Goal: Task Accomplishment & Management: Complete application form

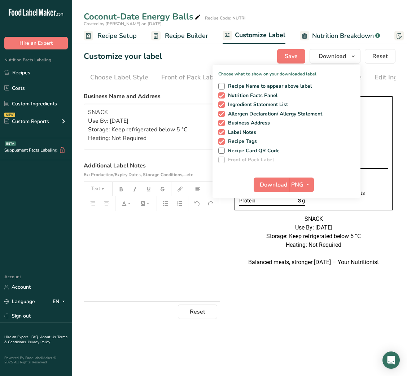
click at [31, 76] on link "Recipes" at bounding box center [36, 73] width 72 height 14
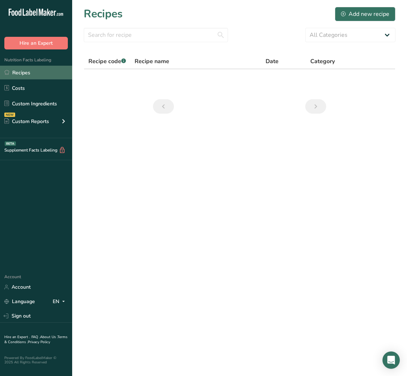
click at [25, 71] on link "Recipes" at bounding box center [36, 73] width 72 height 14
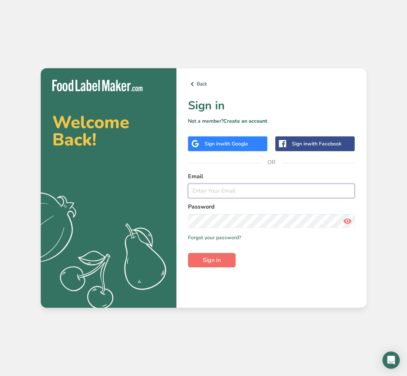
type input "dietrifficnutrition@gmail.com"
click at [205, 262] on span "Sign in" at bounding box center [212, 260] width 18 height 9
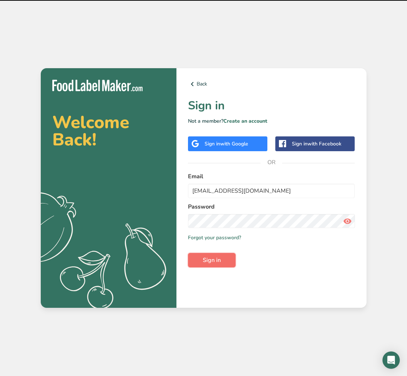
click at [205, 262] on span "Sign in" at bounding box center [212, 260] width 18 height 9
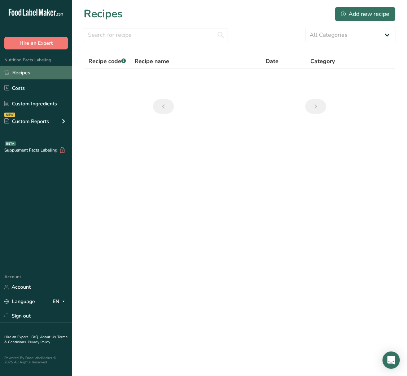
click at [34, 71] on link "Recipes" at bounding box center [36, 73] width 72 height 14
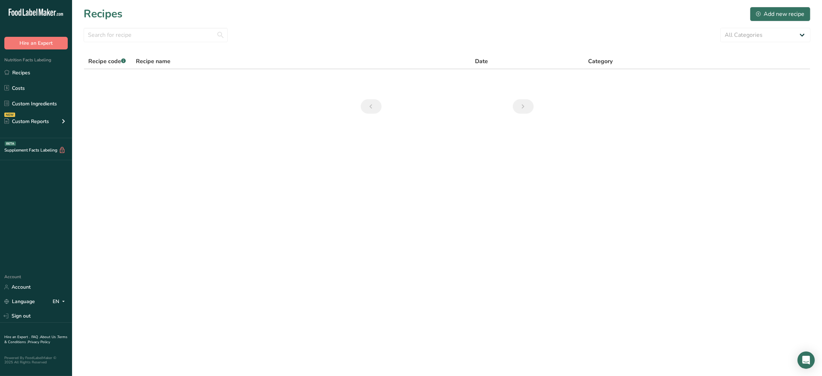
click at [0, 80] on ul "Recipes Costs Custom Ingredients NEW Custom Reports Menu Label Ingredient Compa…" at bounding box center [36, 98] width 72 height 65
click at [28, 73] on link "Recipes" at bounding box center [36, 73] width 72 height 14
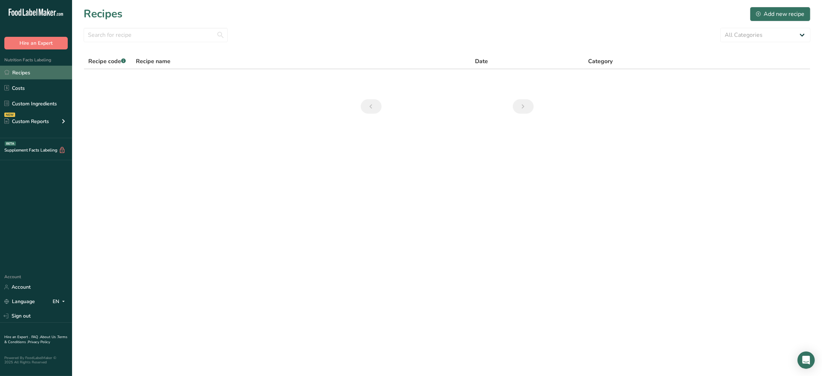
click at [28, 73] on link "Recipes" at bounding box center [36, 73] width 72 height 14
click at [139, 40] on input "text" at bounding box center [156, 35] width 144 height 14
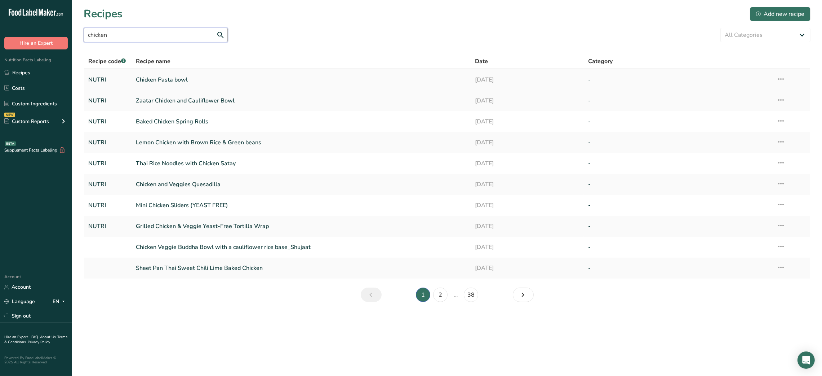
type input "chicken"
click at [163, 76] on link "Chicken Pasta bowl" at bounding box center [301, 79] width 331 height 15
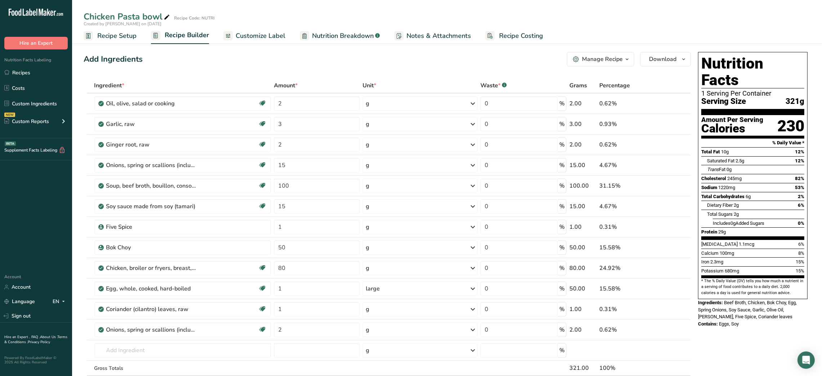
click at [253, 33] on span "Customize Label" at bounding box center [261, 36] width 50 height 10
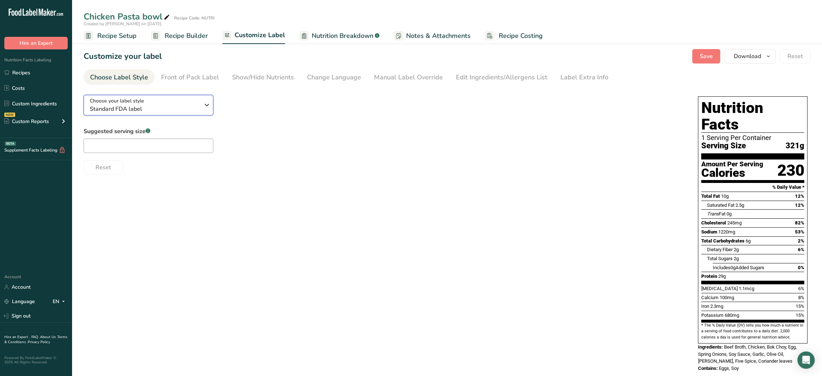
click at [162, 105] on span "Standard FDA label" at bounding box center [145, 109] width 110 height 9
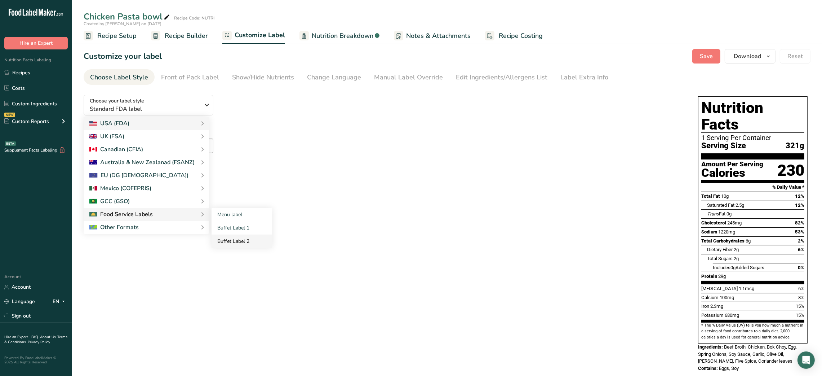
click at [241, 235] on link "Buffet Label 2" at bounding box center [242, 240] width 61 height 13
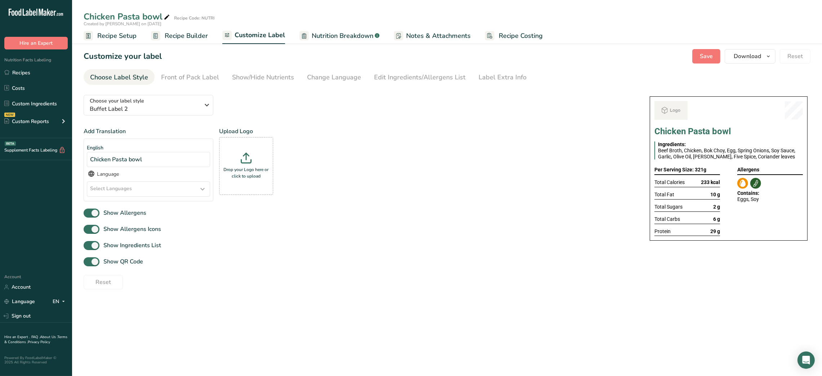
click at [241, 235] on div "Choose your label style Buffet Label 2 USA (FDA) Standard FDA label Tabular FDA…" at bounding box center [360, 189] width 552 height 200
click at [114, 262] on span "Show QR Code" at bounding box center [121, 261] width 44 height 9
click at [88, 262] on input "Show QR Code" at bounding box center [86, 261] width 5 height 5
checkbox input "false"
click at [259, 75] on div "Show/Hide Nutrients" at bounding box center [263, 77] width 62 height 10
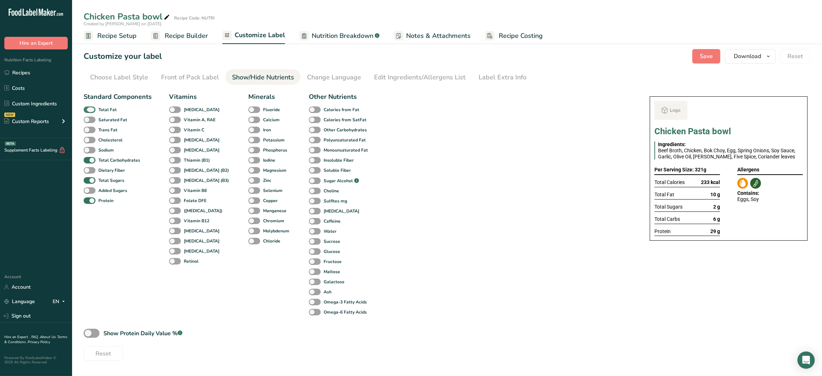
click at [96, 112] on span "Total Fat" at bounding box center [106, 109] width 21 height 6
click at [88, 112] on input "Total Fat" at bounding box center [86, 109] width 5 height 5
checkbox input "false"
click at [98, 179] on b "Total Sugars" at bounding box center [111, 180] width 26 height 6
click at [88, 179] on input "Total Sugars" at bounding box center [86, 180] width 5 height 5
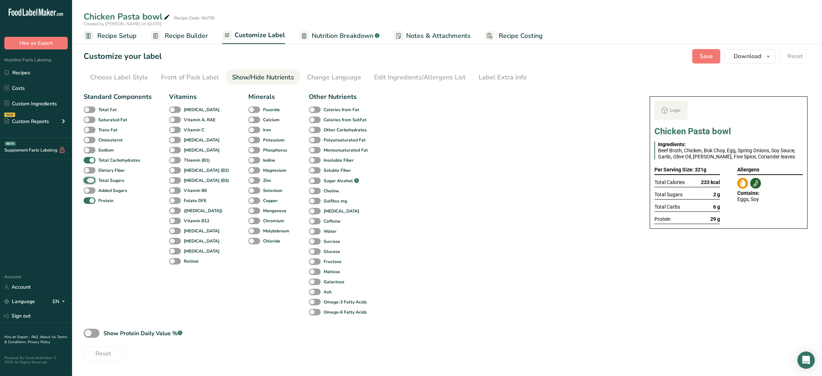
checkbox input "false"
click at [406, 80] on div "Label Extra Info" at bounding box center [503, 77] width 48 height 10
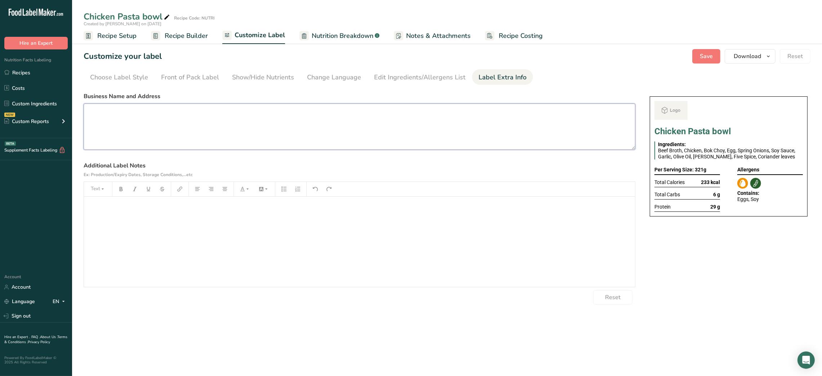
click at [388, 121] on textarea at bounding box center [360, 126] width 552 height 46
paste textarea "DINNER Use By: 03/09/2025 Storage: Keep refrigerated below 5 °C Heating: Reheat…"
click at [100, 110] on textarea "DINNER Use By: 03/09/2025 Storage: Keep refrigerated below 5 °C Heating: Reheat…" at bounding box center [360, 126] width 552 height 46
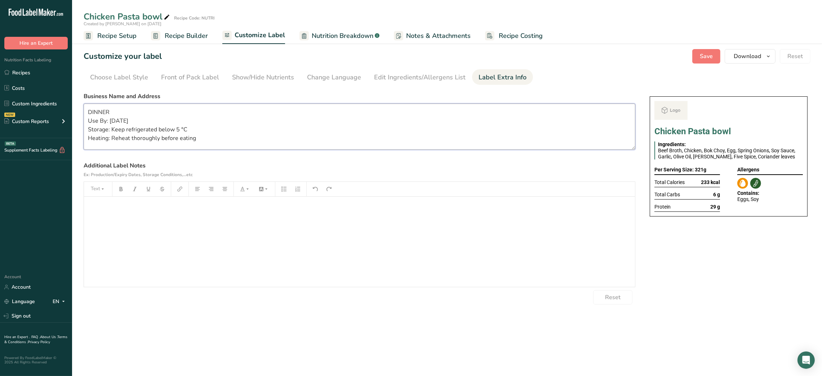
click at [162, 127] on textarea "DINNER Use By: 03/09/2025 Storage: Keep refrigerated below 5 °C Heating: Reheat…" at bounding box center [360, 126] width 552 height 46
click at [406, 62] on button "Save" at bounding box center [706, 56] width 28 height 14
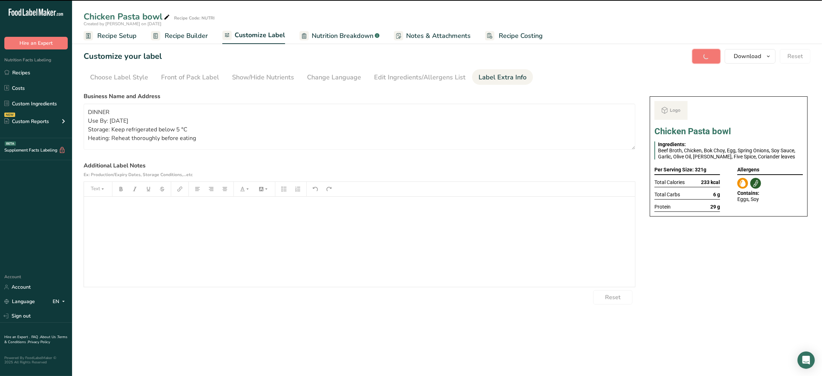
type textarea "DINNER Use By: 03/09/2025 Storage: Keep refrigerated below 5 °C Heating: Reheat…"
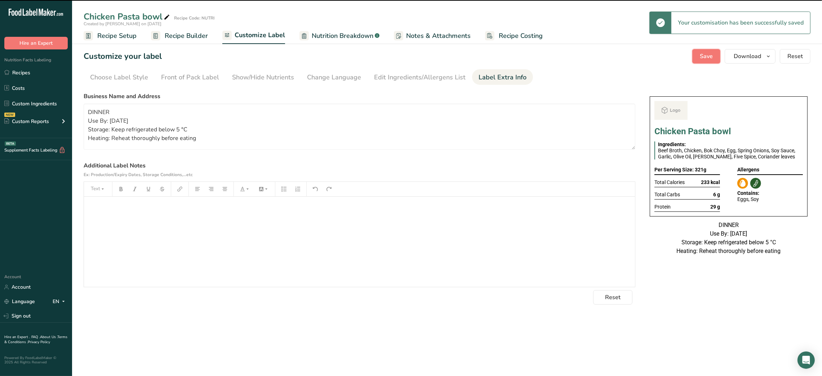
scroll to position [0, 0]
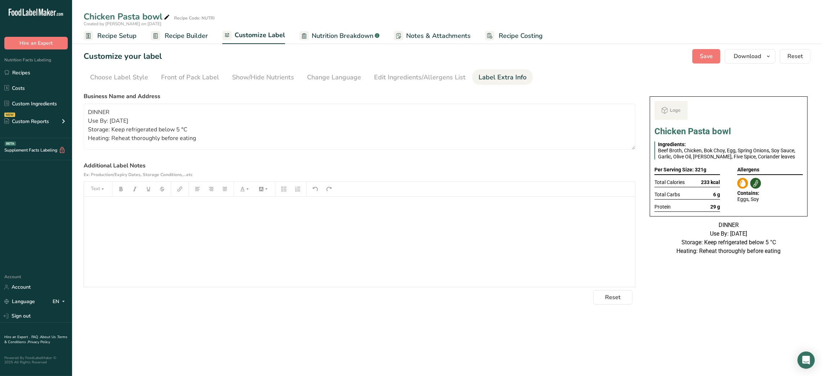
click at [155, 34] on rect at bounding box center [155, 35] width 9 height 9
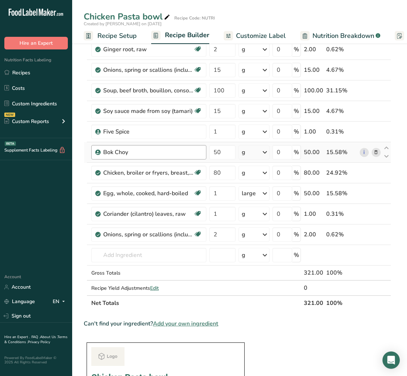
scroll to position [96, 0]
click at [123, 258] on input "text" at bounding box center [148, 254] width 115 height 14
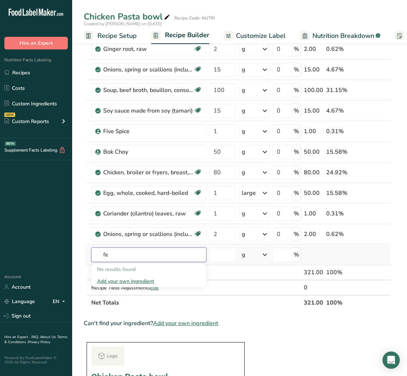
type input "f"
click at [122, 259] on input "text" at bounding box center [148, 254] width 115 height 14
type input "fettuccine"
click at [122, 259] on input "fettuccine" at bounding box center [148, 254] width 115 height 14
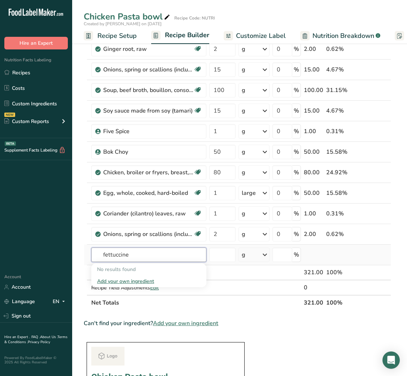
click at [122, 259] on input "fettuccine" at bounding box center [148, 254] width 115 height 14
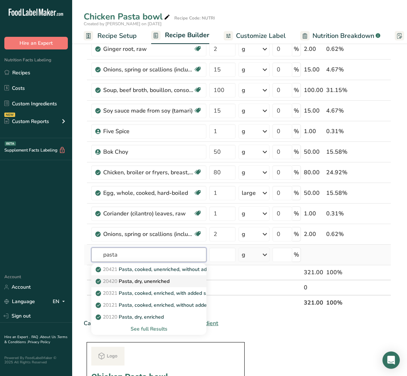
type input "pasta"
click at [141, 278] on p "20420 Pasta, dry, unenriched" at bounding box center [133, 281] width 72 height 8
type input "Pasta, dry, unenriched"
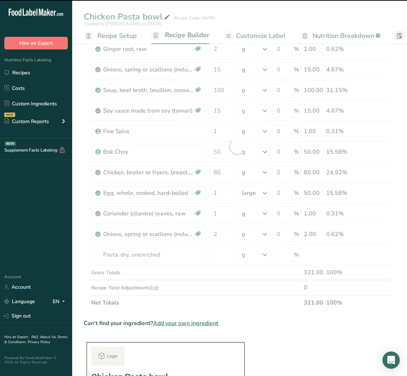
type input "0"
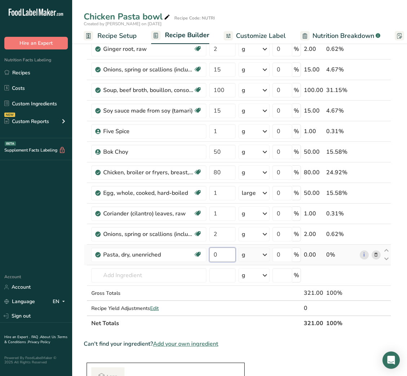
click at [214, 253] on input "0" at bounding box center [222, 254] width 26 height 14
type input "30"
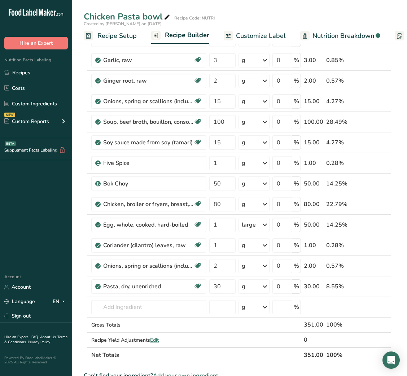
scroll to position [0, 0]
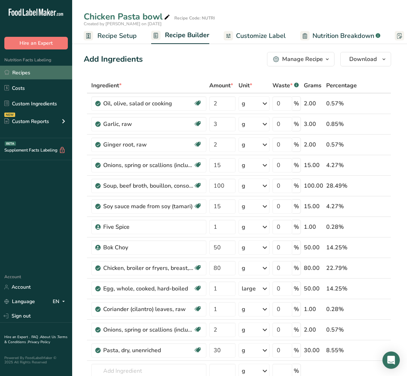
click at [21, 68] on link "Recipes" at bounding box center [36, 73] width 72 height 14
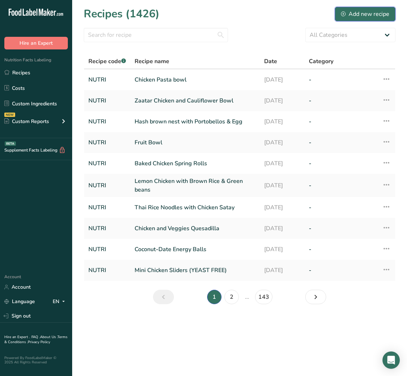
click at [363, 12] on div "Add new recipe" at bounding box center [365, 14] width 48 height 9
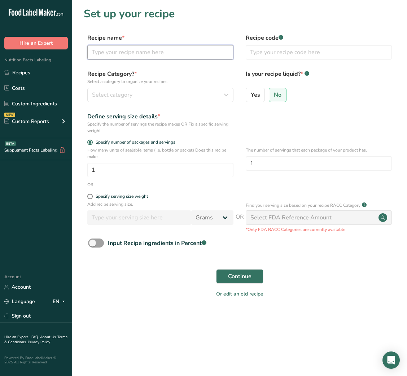
click at [185, 49] on input "text" at bounding box center [160, 52] width 146 height 14
click at [207, 61] on div "Recipe name * Recipe code .a-a{fill:#347362;}.b-a{fill:#fff;}" at bounding box center [239, 49] width 311 height 30
click at [200, 53] on input "text" at bounding box center [160, 52] width 146 height 14
paste input "Parsnip Shoestring Fries"
type input "Parsnip Shoestring Fries"
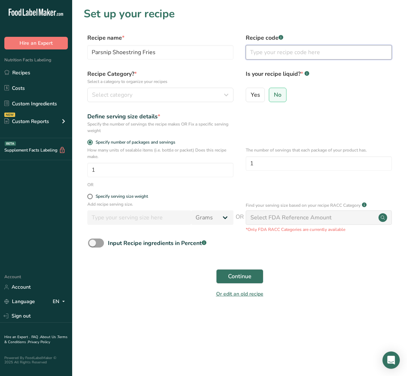
click at [292, 49] on input "text" at bounding box center [318, 52] width 146 height 14
type input "NUTRI"
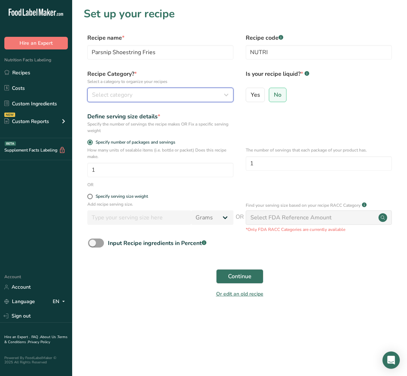
click at [199, 101] on button "Select category" at bounding box center [160, 95] width 146 height 14
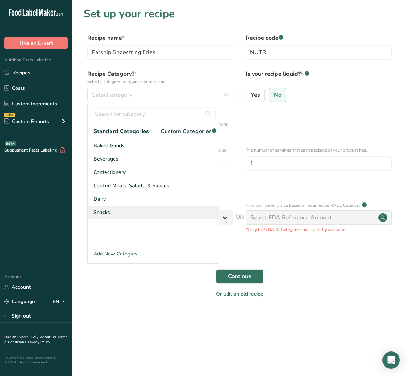
click at [109, 216] on span "Snacks" at bounding box center [101, 212] width 17 height 8
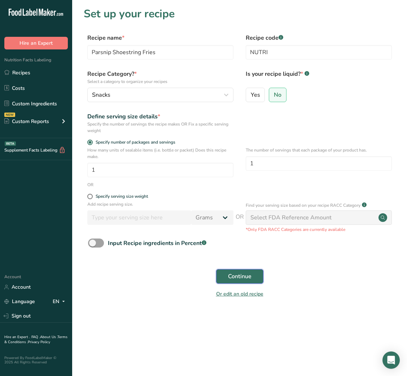
click at [238, 282] on button "Continue" at bounding box center [239, 276] width 47 height 14
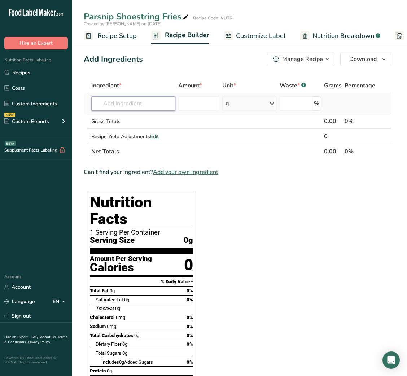
click at [129, 102] on input "text" at bounding box center [133, 103] width 84 height 14
type input "D"
type input "AIOLI"
click at [120, 102] on input "text" at bounding box center [133, 103] width 84 height 14
type input "Dijon Aioli"
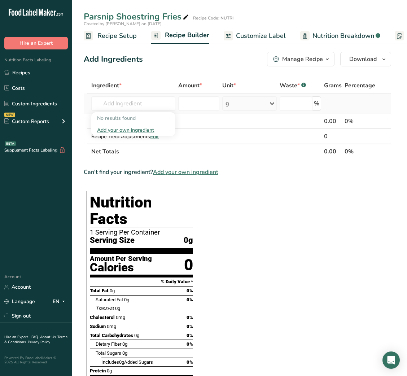
click at [140, 129] on div "Add your own ingredient" at bounding box center [133, 130] width 72 height 8
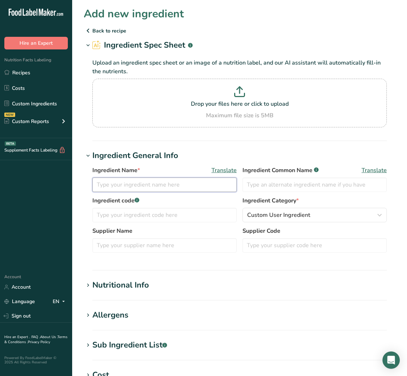
click at [125, 189] on input "text" at bounding box center [164, 184] width 144 height 14
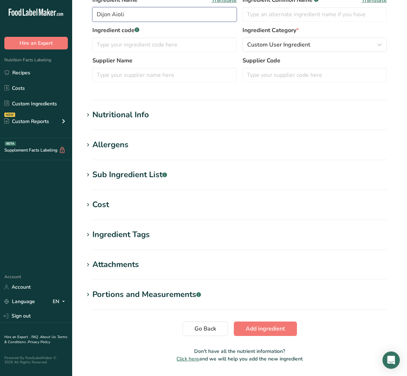
scroll to position [170, 0]
type input "Dijon Aioli"
click at [146, 116] on div "Nutritional Info" at bounding box center [120, 114] width 57 height 12
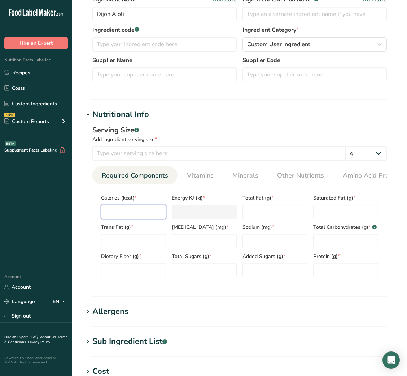
click at [117, 218] on input "number" at bounding box center [133, 211] width 65 height 14
click at [128, 155] on input "number" at bounding box center [218, 153] width 253 height 14
type input "100"
click at [122, 217] on input "number" at bounding box center [133, 211] width 65 height 14
type input "4"
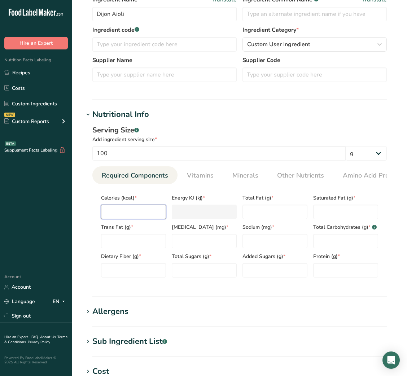
type KJ "16.7"
type input "42"
type KJ "175.7"
type input "420"
type KJ "1757.3"
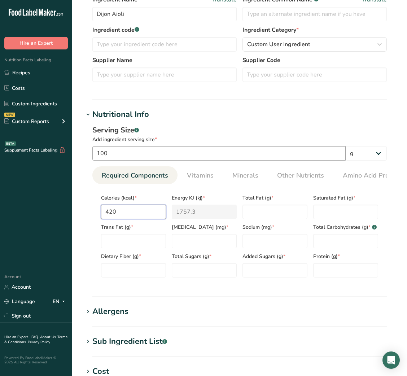
type input "420"
click at [101, 150] on input "100" at bounding box center [218, 153] width 253 height 14
type input "65"
click at [271, 214] on Fat "number" at bounding box center [274, 211] width 65 height 14
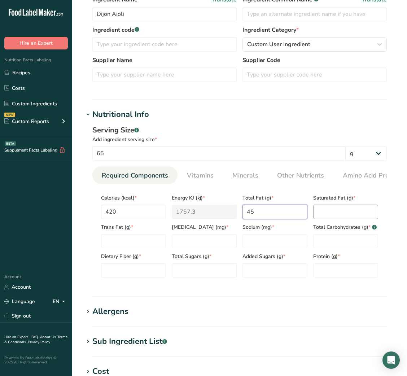
type Fat "45"
click at [328, 213] on Fat "number" at bounding box center [345, 211] width 65 height 14
type Fat "6.5"
click at [148, 250] on div "Dietary Fiber (g) *" at bounding box center [133, 262] width 71 height 29
click at [139, 241] on Fat "number" at bounding box center [133, 241] width 65 height 14
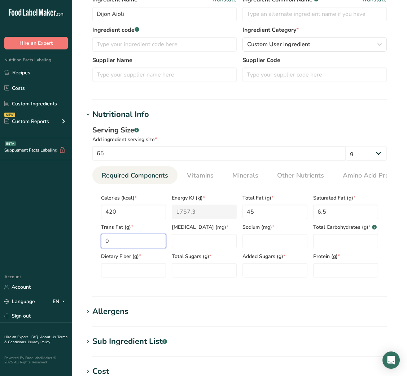
type Fat "0"
type input "0"
type input "370"
type Carbohydrates "2"
click at [130, 272] on Fiber "number" at bounding box center [133, 270] width 65 height 14
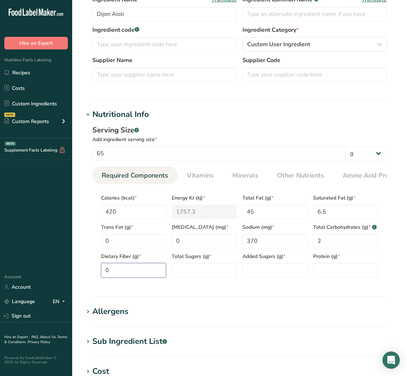
type Fiber "0"
click at [180, 276] on Sugars "0.5" at bounding box center [204, 270] width 65 height 14
type Sugars "0"
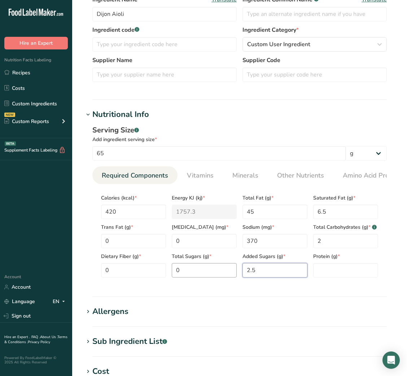
type Sugars "2.5"
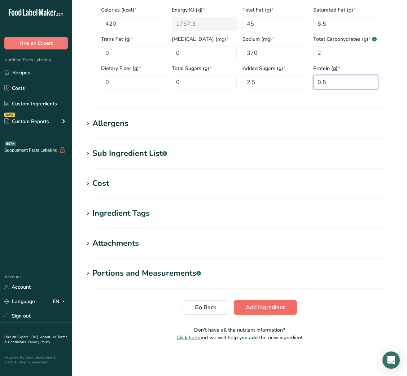
type input "0.5"
click at [266, 306] on span "Add ingredient" at bounding box center [264, 307] width 39 height 9
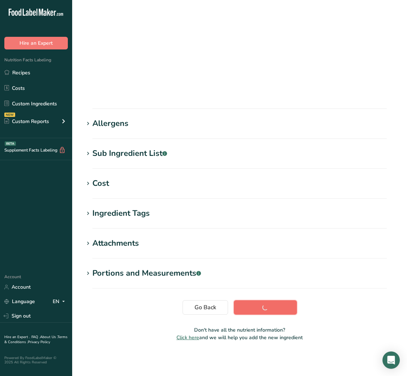
scroll to position [11, 0]
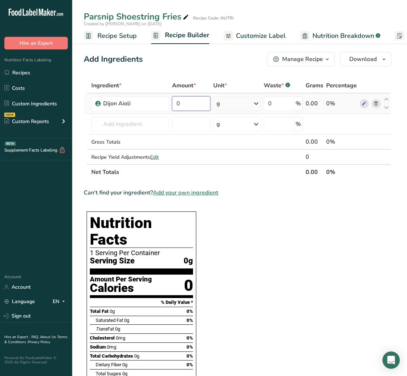
click at [176, 103] on input "0" at bounding box center [191, 103] width 38 height 14
type input "20"
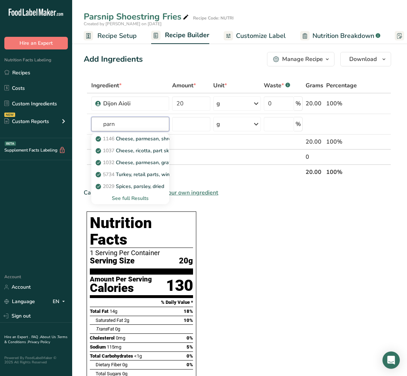
type input "parn"
